Goal: Task Accomplishment & Management: Manage account settings

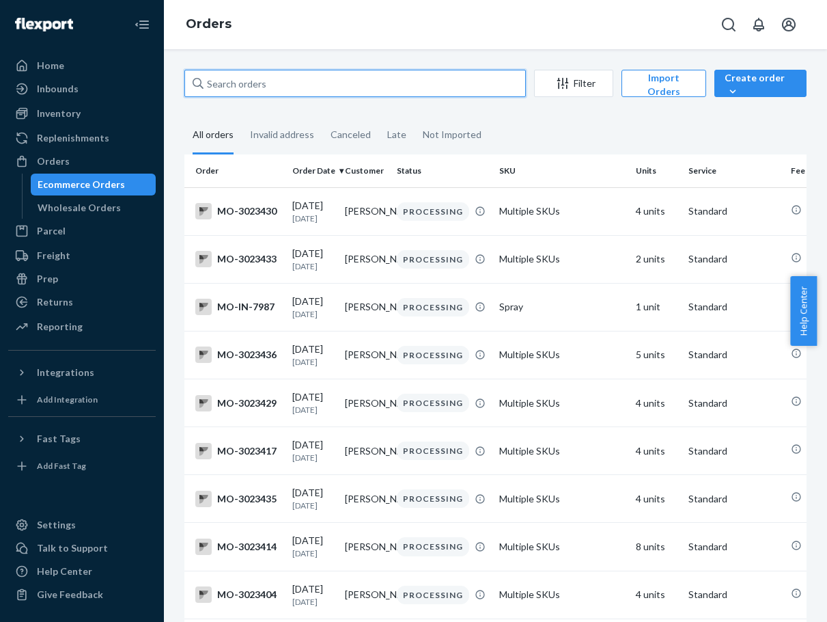
click at [274, 87] on input "text" at bounding box center [355, 83] width 342 height 27
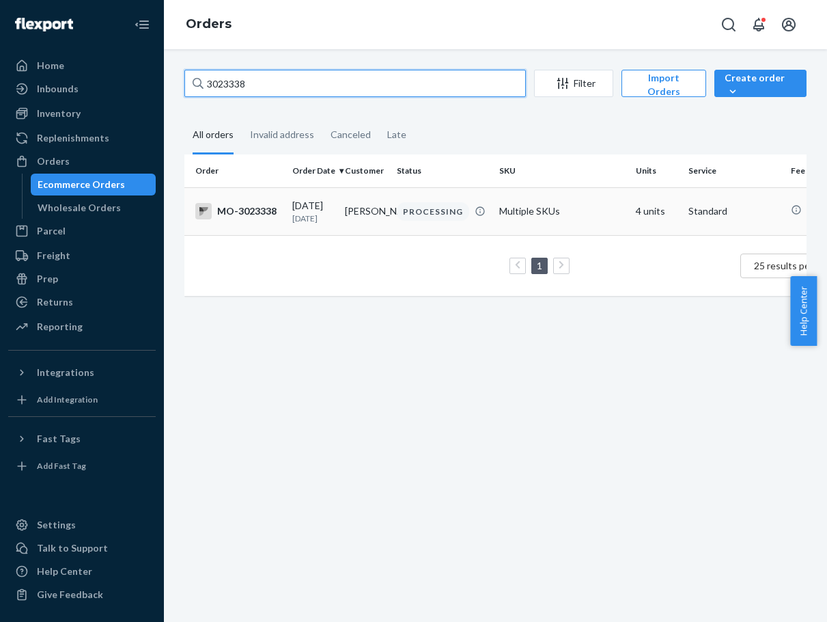
type input "3023338"
click at [388, 217] on td "[PERSON_NAME]" at bounding box center [366, 211] width 53 height 48
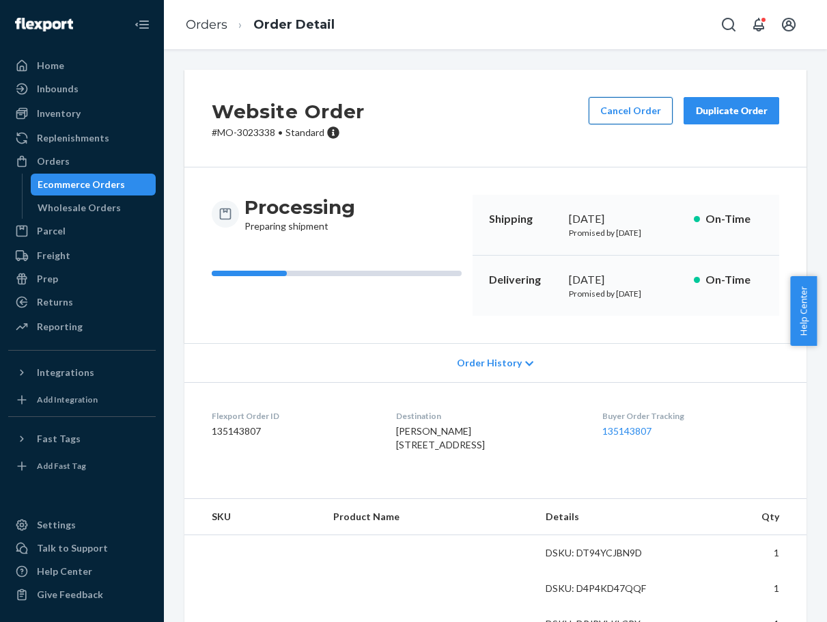
click at [616, 119] on button "Cancel Order" at bounding box center [631, 110] width 84 height 27
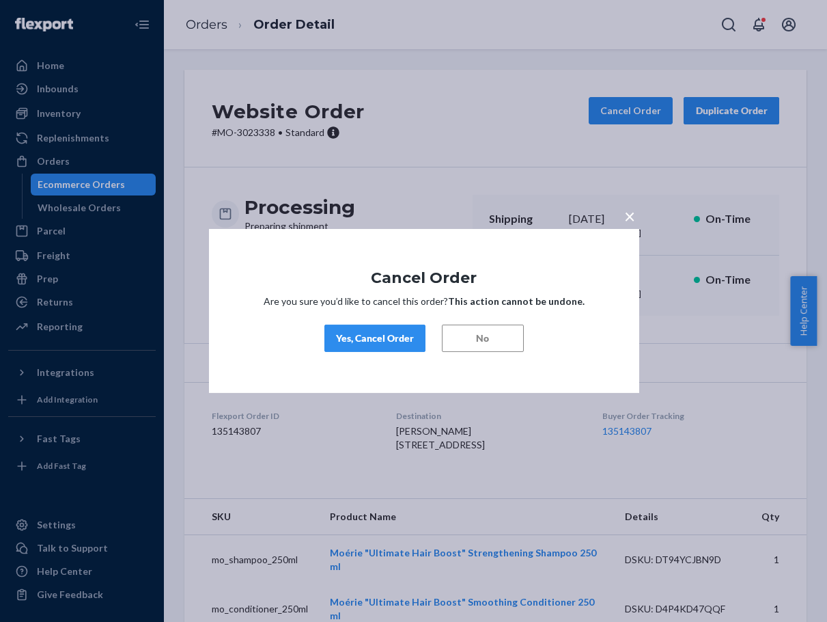
click at [375, 337] on div "Yes, Cancel Order" at bounding box center [375, 338] width 78 height 14
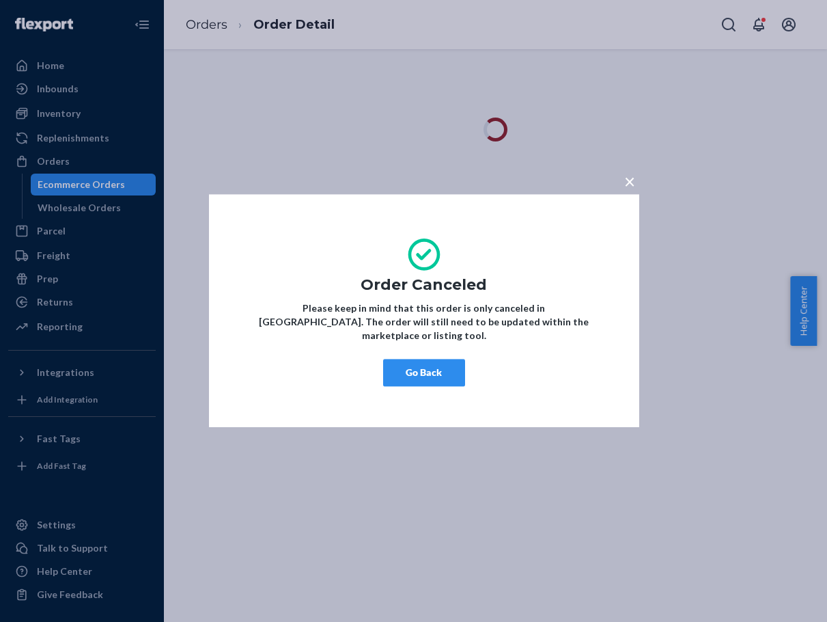
click at [420, 368] on button "Go Back" at bounding box center [424, 372] width 82 height 27
